Goal: Information Seeking & Learning: Learn about a topic

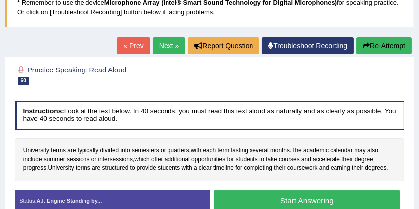
scroll to position [66, 0]
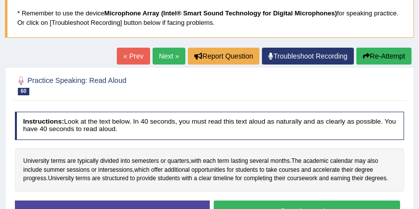
click at [378, 56] on button "Re-Attempt" at bounding box center [383, 56] width 55 height 17
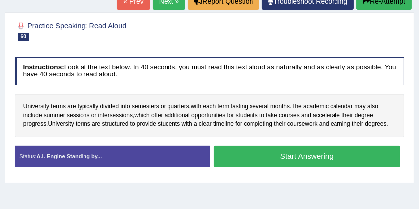
click at [293, 155] on button "Start Answering" at bounding box center [307, 156] width 186 height 21
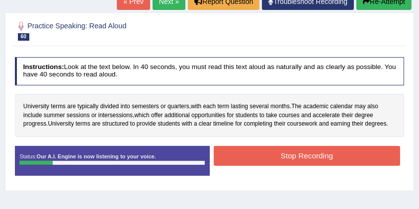
click at [293, 155] on button "Stop Recording" at bounding box center [307, 155] width 186 height 19
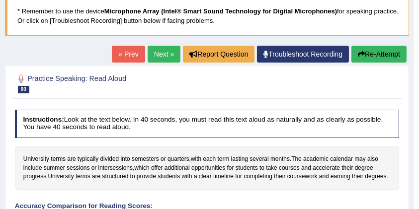
scroll to position [21, 0]
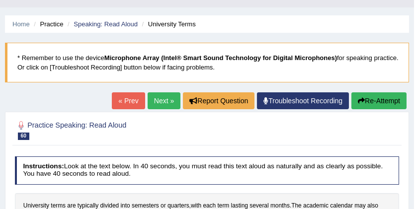
click at [373, 96] on button "Re-Attempt" at bounding box center [378, 100] width 55 height 17
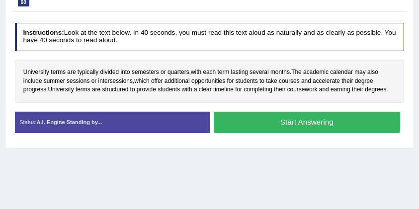
scroll to position [187, 0]
click at [301, 123] on button "Start Answering" at bounding box center [307, 122] width 186 height 21
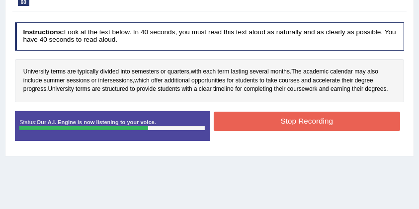
click at [306, 118] on button "Stop Recording" at bounding box center [307, 121] width 186 height 19
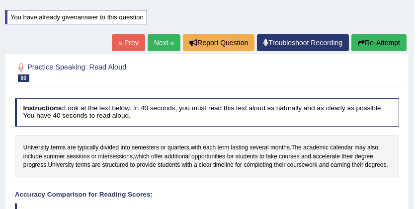
scroll to position [94, 0]
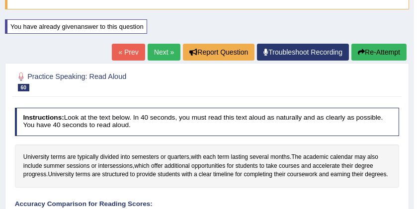
click at [379, 55] on button "Re-Attempt" at bounding box center [378, 52] width 55 height 17
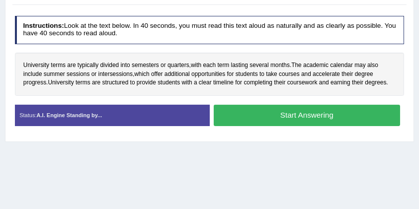
click at [293, 113] on button "Start Answering" at bounding box center [307, 115] width 186 height 21
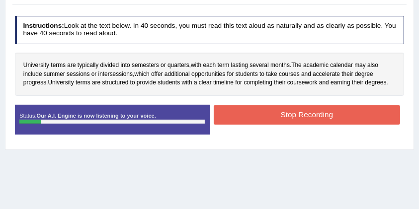
click at [293, 112] on button "Stop Recording" at bounding box center [307, 114] width 186 height 19
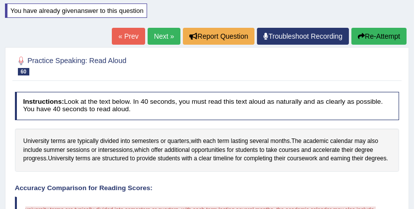
scroll to position [61, 0]
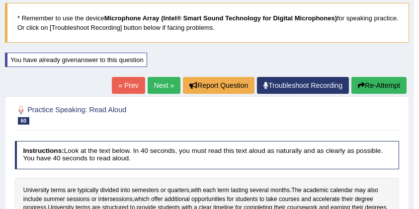
click at [157, 82] on link "Next »" at bounding box center [164, 85] width 33 height 17
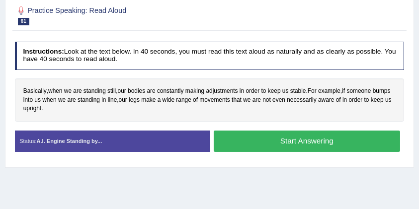
scroll to position [165, 0]
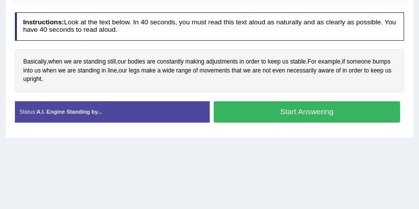
click at [290, 108] on button "Start Answering" at bounding box center [307, 111] width 186 height 21
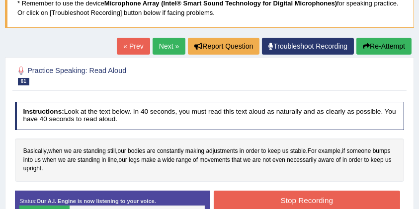
scroll to position [66, 0]
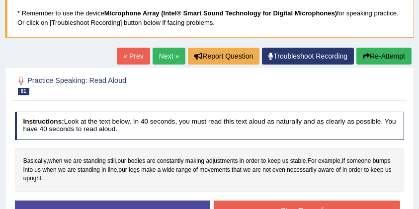
click at [377, 52] on button "Re-Attempt" at bounding box center [383, 56] width 55 height 17
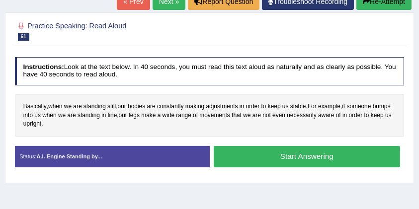
click at [296, 154] on button "Start Answering" at bounding box center [307, 156] width 186 height 21
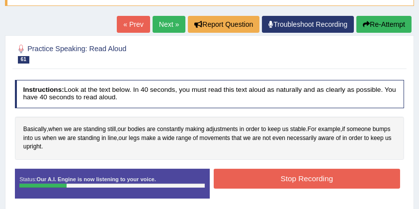
scroll to position [87, 0]
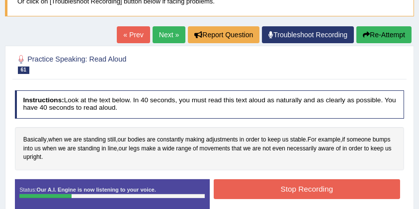
click at [386, 35] on button "Re-Attempt" at bounding box center [383, 34] width 55 height 17
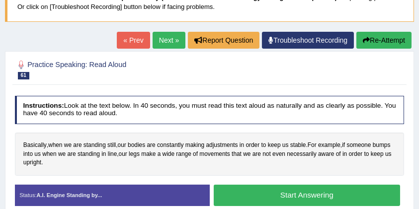
scroll to position [143, 0]
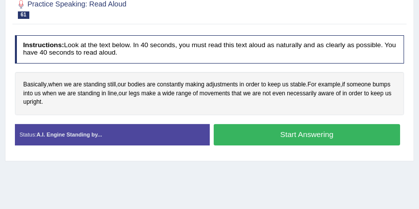
click at [288, 133] on button "Start Answering" at bounding box center [307, 134] width 186 height 21
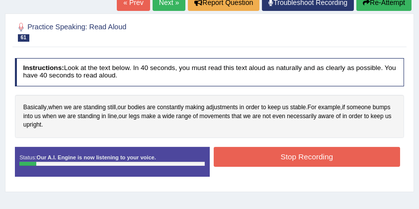
scroll to position [109, 0]
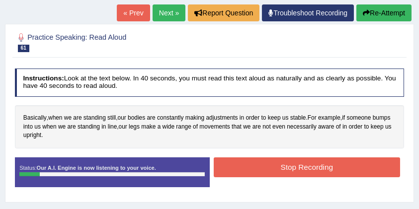
click at [395, 12] on button "Re-Attempt" at bounding box center [383, 12] width 55 height 17
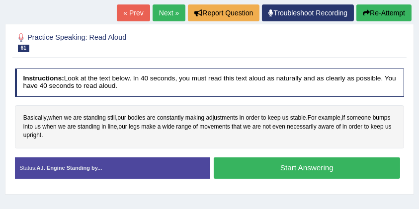
click at [303, 164] on button "Start Answering" at bounding box center [307, 167] width 186 height 21
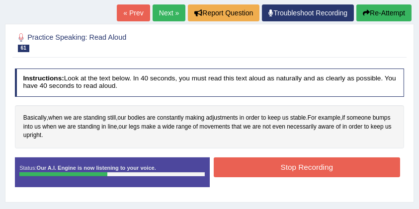
click at [310, 165] on button "Stop Recording" at bounding box center [307, 166] width 186 height 19
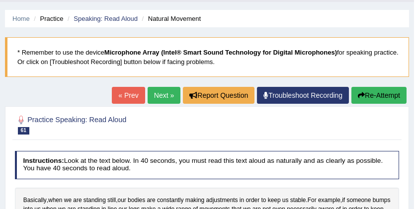
scroll to position [10, 0]
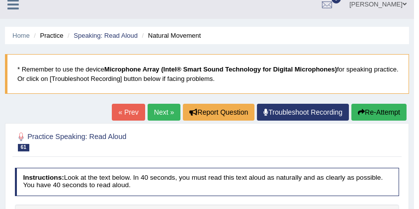
click at [369, 108] on button "Re-Attempt" at bounding box center [378, 112] width 55 height 17
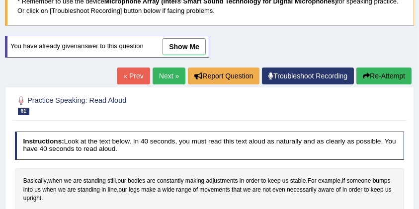
scroll to position [175, 0]
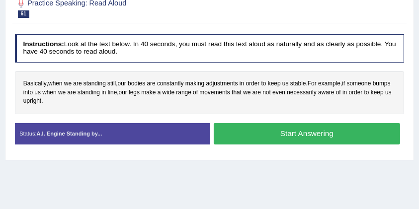
click at [300, 127] on button "Start Answering" at bounding box center [307, 133] width 186 height 21
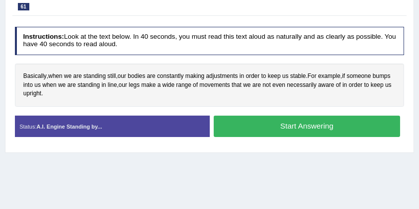
scroll to position [168, 0]
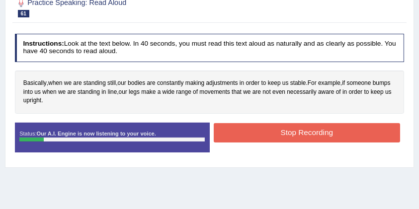
click at [301, 126] on button "Stop Recording" at bounding box center [307, 132] width 186 height 19
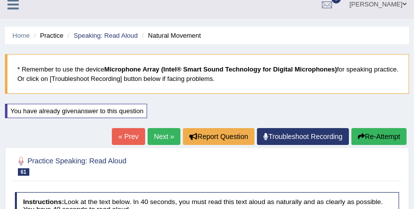
scroll to position [0, 0]
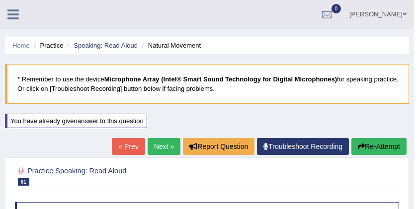
click at [158, 145] on link "Next »" at bounding box center [164, 146] width 33 height 17
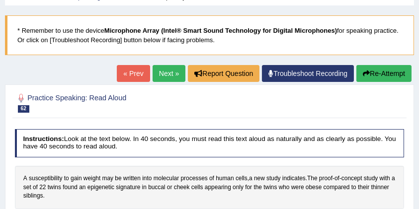
scroll to position [132, 0]
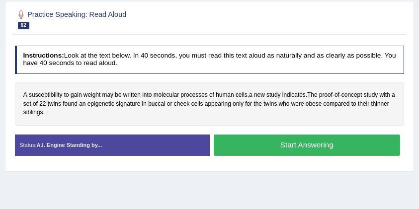
click at [334, 143] on button "Start Answering" at bounding box center [307, 145] width 186 height 21
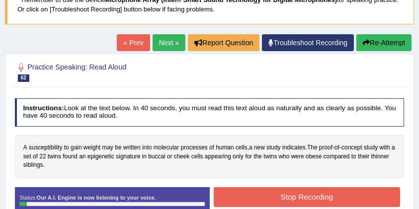
scroll to position [33, 0]
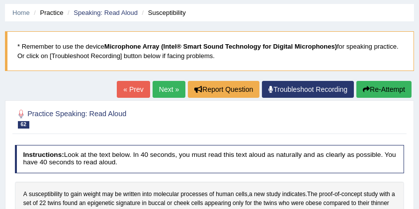
click at [385, 83] on button "Re-Attempt" at bounding box center [383, 89] width 55 height 17
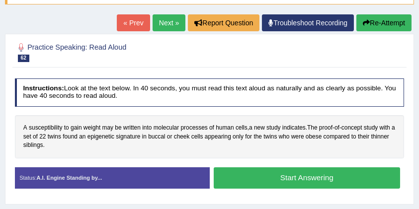
click at [316, 174] on button "Start Answering" at bounding box center [307, 177] width 186 height 21
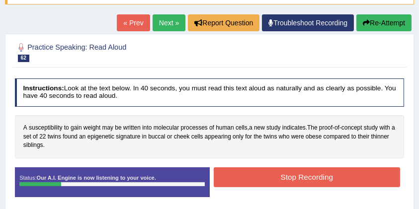
click at [370, 20] on button "Re-Attempt" at bounding box center [383, 22] width 55 height 17
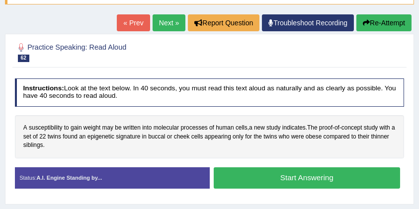
click at [302, 171] on button "Start Answering" at bounding box center [307, 177] width 186 height 21
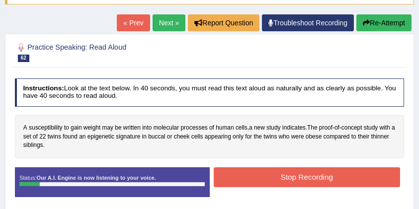
click at [378, 21] on button "Re-Attempt" at bounding box center [383, 22] width 55 height 17
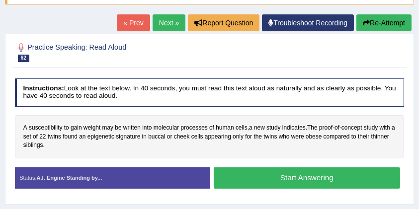
click at [306, 173] on button "Start Answering" at bounding box center [307, 177] width 186 height 21
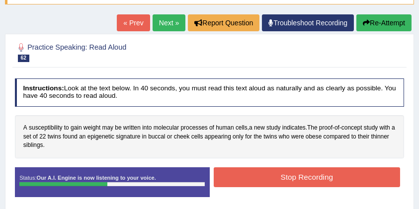
click at [304, 172] on button "Stop Recording" at bounding box center [307, 176] width 186 height 19
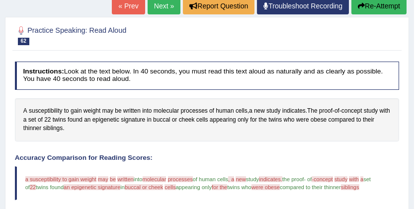
scroll to position [62, 0]
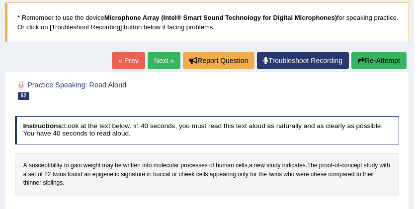
click at [387, 57] on button "Re-Attempt" at bounding box center [378, 60] width 55 height 17
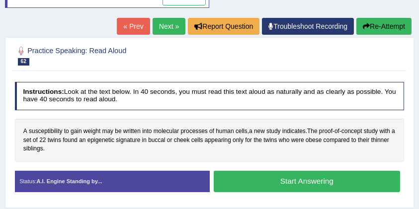
scroll to position [128, 0]
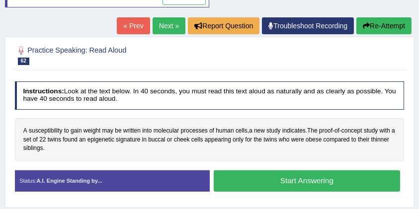
click at [305, 176] on button "Start Answering" at bounding box center [307, 180] width 186 height 21
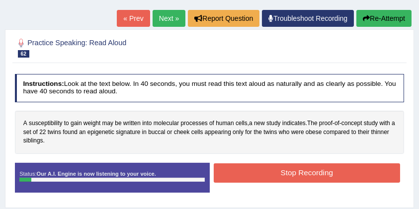
click at [380, 10] on button "Re-Attempt" at bounding box center [383, 18] width 55 height 17
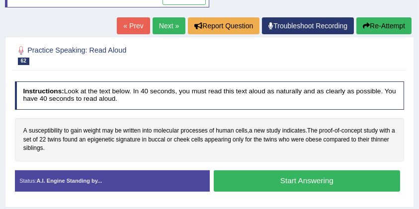
click at [300, 182] on button "Start Answering" at bounding box center [307, 180] width 186 height 21
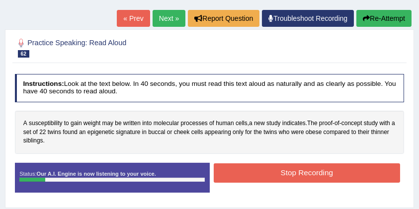
click at [304, 174] on button "Stop Recording" at bounding box center [307, 172] width 186 height 19
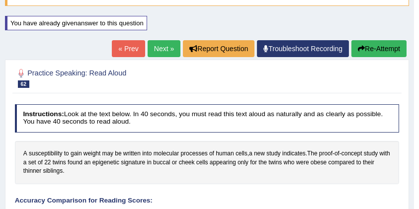
scroll to position [29, 0]
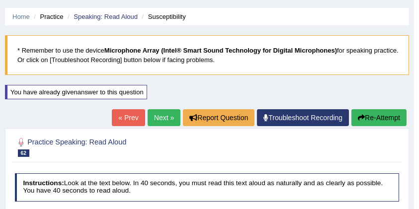
click at [157, 118] on link "Next »" at bounding box center [164, 117] width 33 height 17
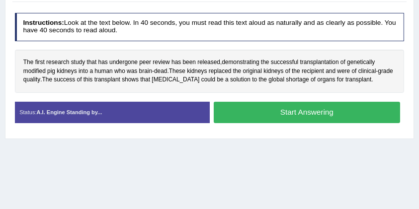
scroll to position [165, 0]
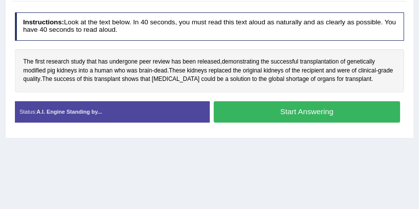
click at [286, 107] on button "Start Answering" at bounding box center [307, 111] width 186 height 21
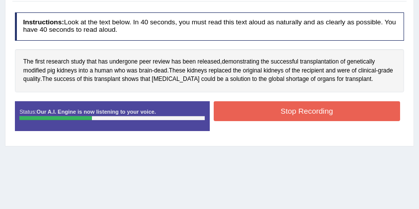
click at [287, 106] on button "Stop Recording" at bounding box center [307, 110] width 186 height 19
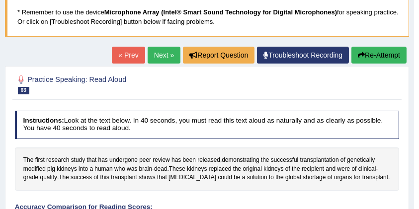
scroll to position [66, 0]
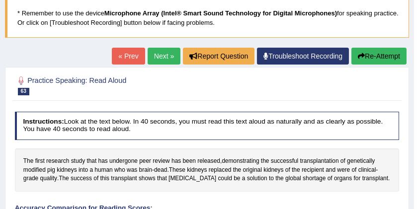
click at [373, 55] on button "Re-Attempt" at bounding box center [378, 56] width 55 height 17
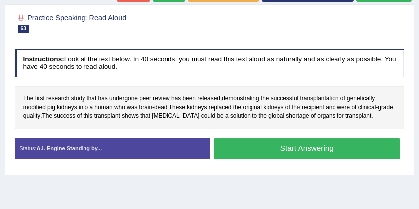
scroll to position [220, 0]
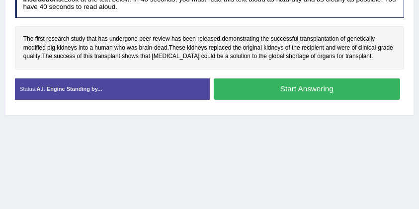
click at [304, 88] on button "Start Answering" at bounding box center [307, 89] width 186 height 21
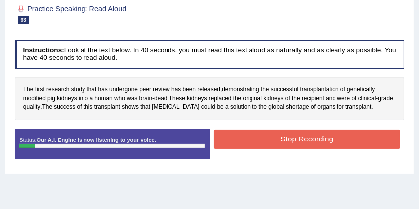
scroll to position [113, 0]
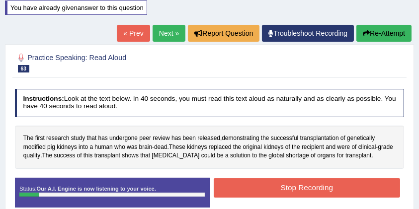
click at [384, 34] on button "Re-Attempt" at bounding box center [383, 33] width 55 height 17
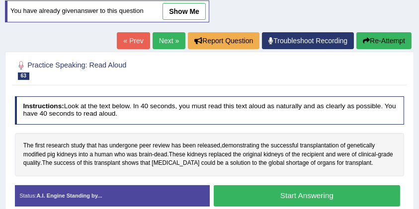
click at [293, 191] on button "Start Answering" at bounding box center [307, 195] width 186 height 21
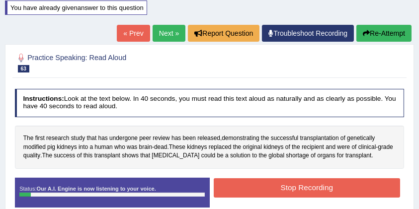
click at [383, 29] on button "Re-Attempt" at bounding box center [383, 33] width 55 height 17
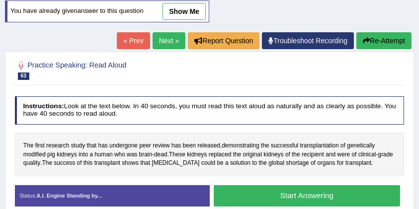
click at [296, 193] on button "Start Answering" at bounding box center [307, 195] width 186 height 21
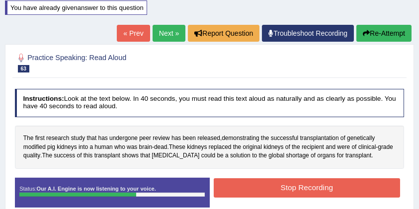
click at [297, 187] on button "Stop Recording" at bounding box center [307, 187] width 186 height 19
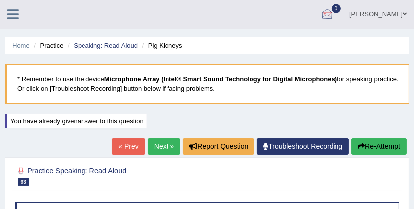
click at [332, 13] on div at bounding box center [326, 14] width 15 height 15
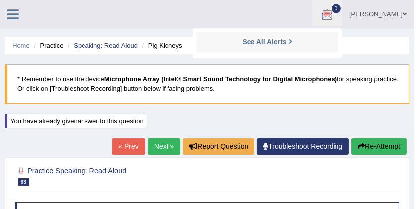
click at [12, 14] on icon at bounding box center [12, 14] width 11 height 13
